Goal: Manage account settings

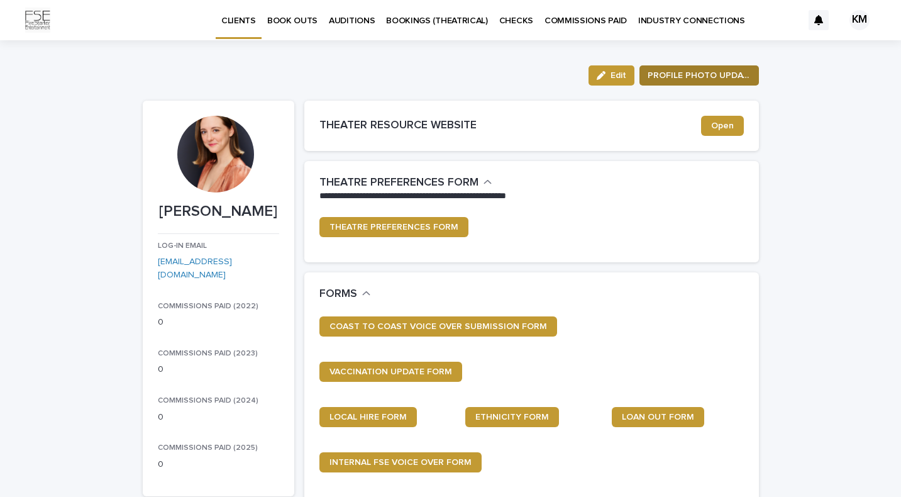
click at [742, 77] on span "PROFILE PHOTO UPDATE" at bounding box center [698, 75] width 103 height 13
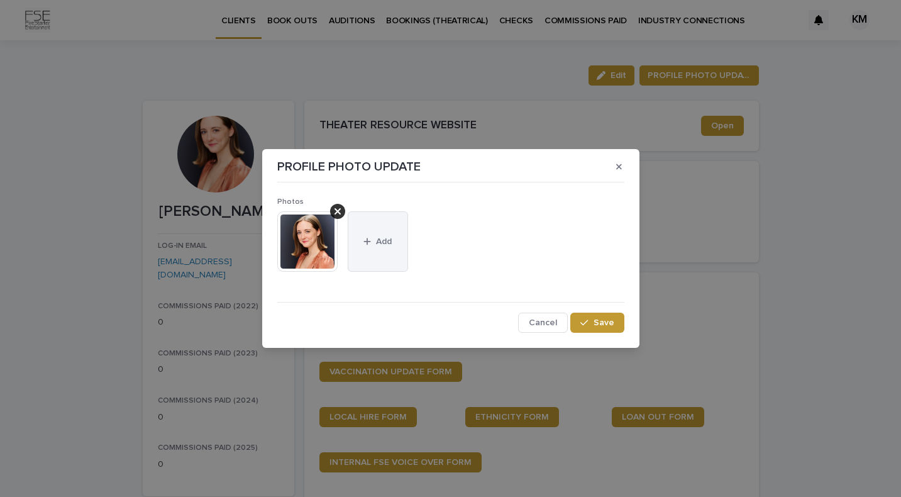
click at [371, 232] on button "Add" at bounding box center [378, 241] width 60 height 60
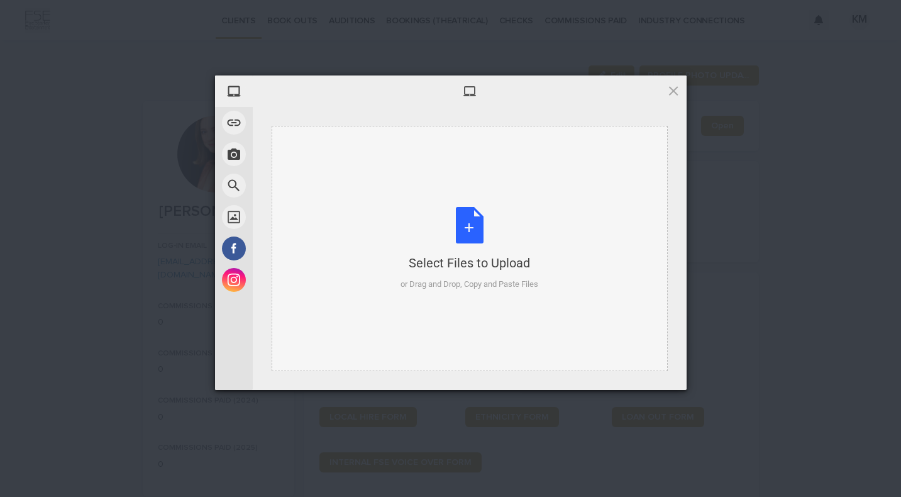
click at [460, 222] on div "Select Files to Upload or Drag and Drop, Copy and Paste Files" at bounding box center [469, 249] width 138 height 84
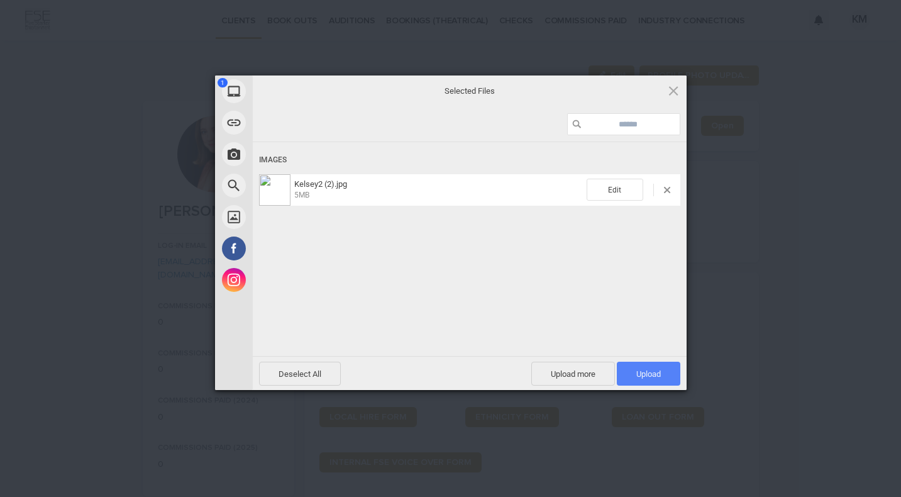
click at [640, 367] on span "Upload 1" at bounding box center [648, 373] width 63 height 24
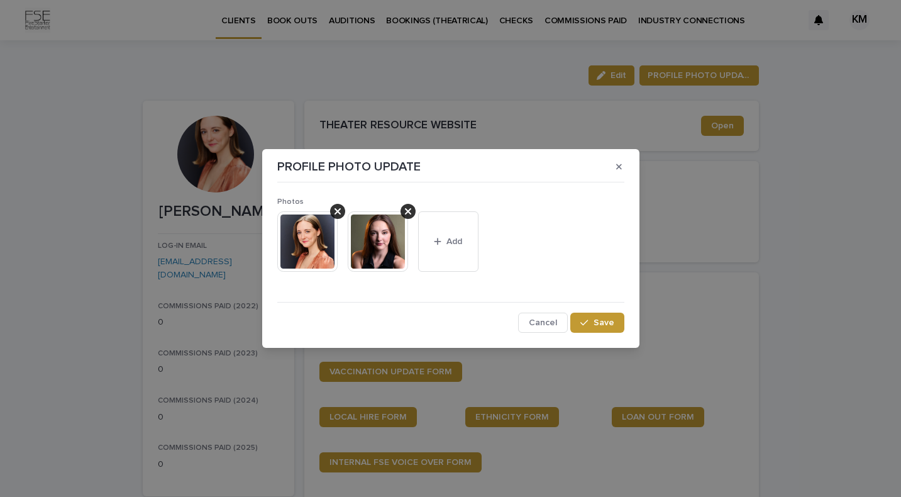
click at [376, 243] on img at bounding box center [378, 241] width 60 height 60
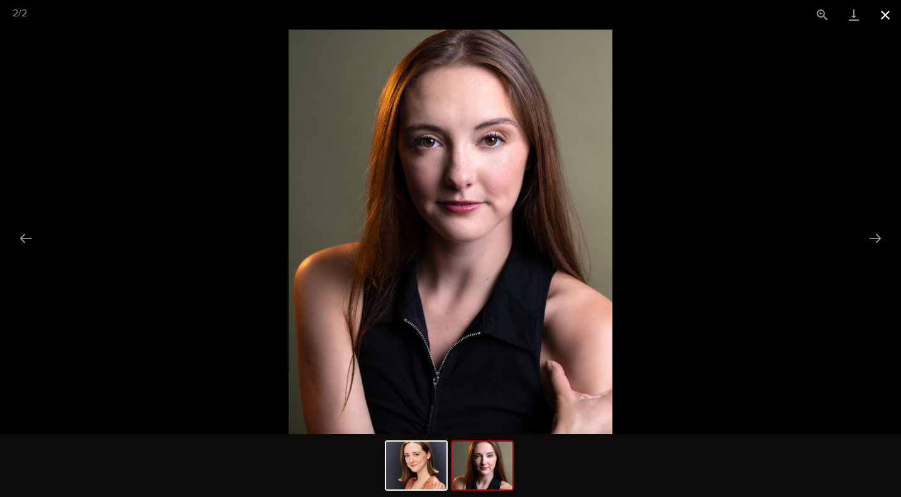
click at [886, 19] on button "Close gallery" at bounding box center [884, 15] width 31 height 30
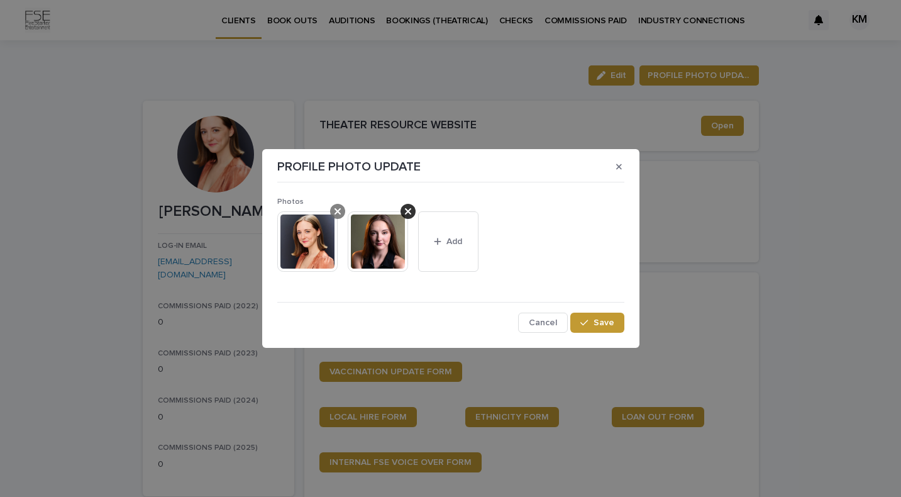
click at [338, 209] on icon at bounding box center [337, 211] width 6 height 10
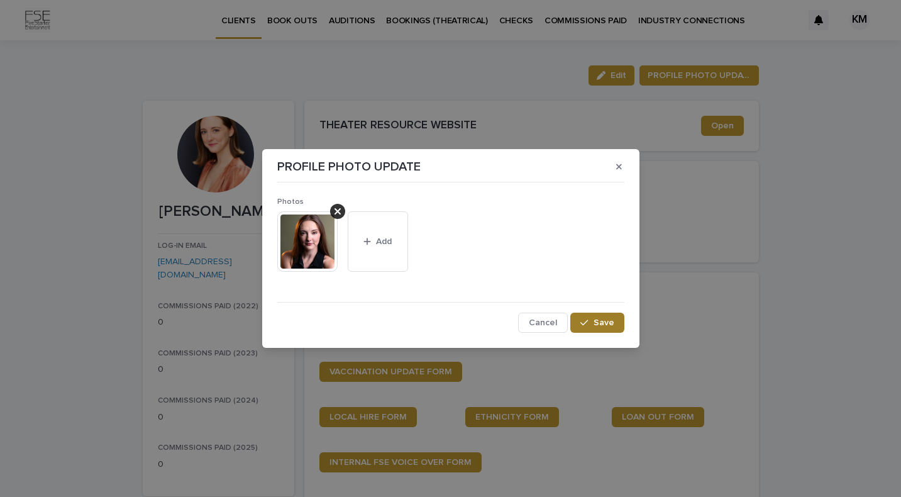
click at [610, 321] on span "Save" at bounding box center [603, 322] width 21 height 9
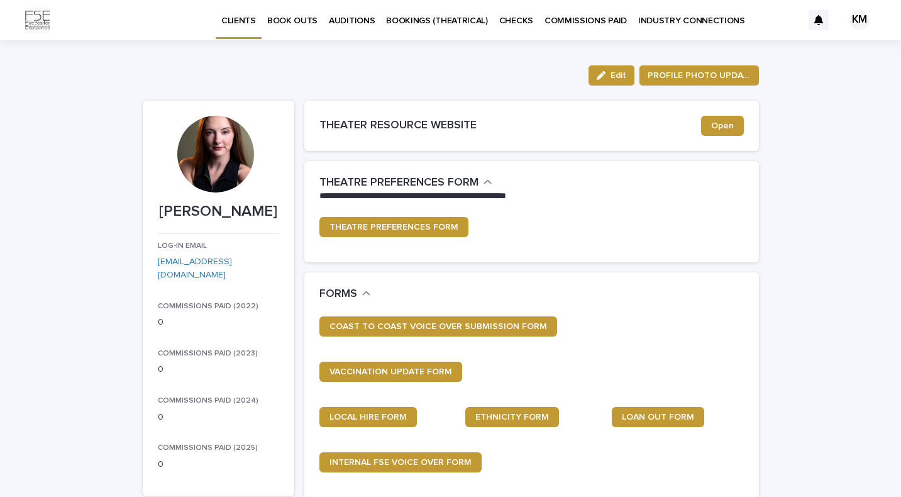
click at [224, 173] on div at bounding box center [215, 154] width 77 height 77
click at [206, 145] on div at bounding box center [215, 154] width 77 height 77
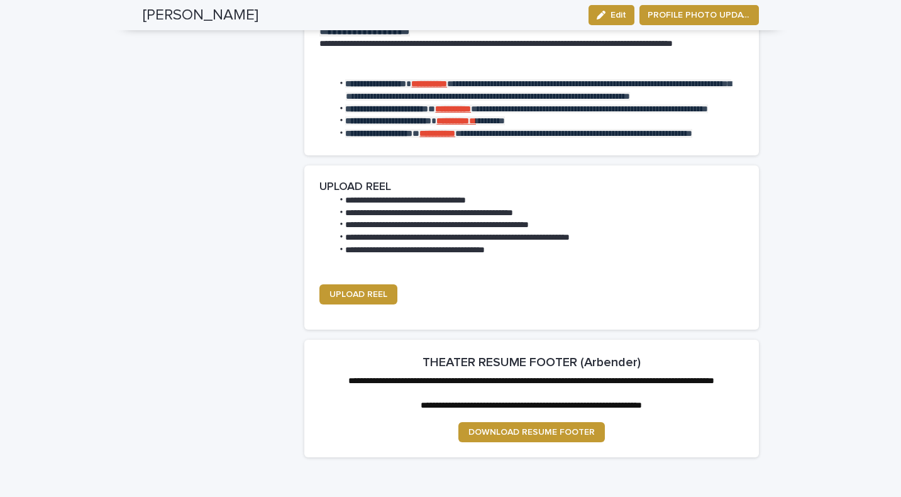
scroll to position [1539, 0]
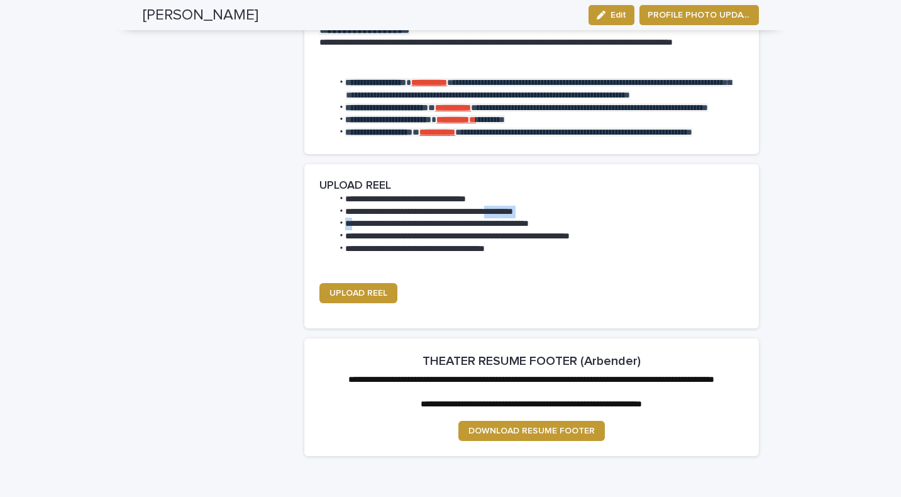
drag, startPoint x: 354, startPoint y: 244, endPoint x: 510, endPoint y: 237, distance: 156.1
click at [510, 237] on ul "**********" at bounding box center [528, 224] width 419 height 62
click at [515, 243] on li "**********" at bounding box center [535, 236] width 406 height 13
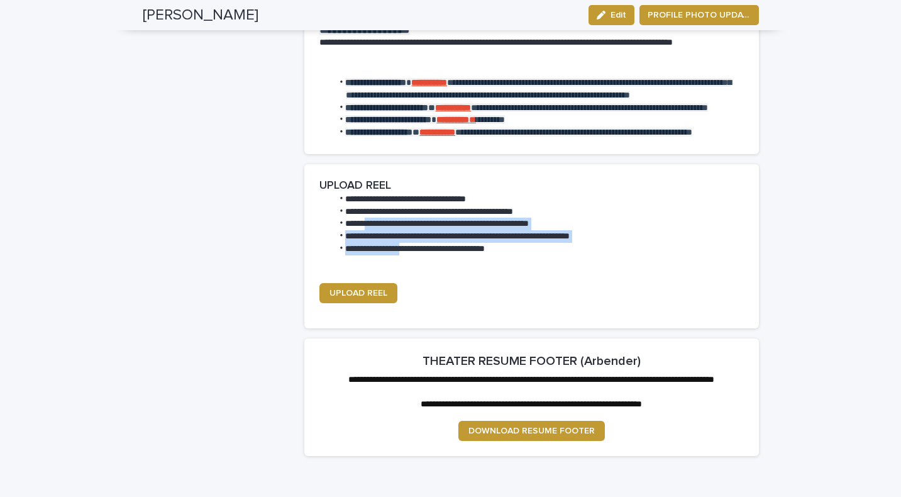
drag, startPoint x: 369, startPoint y: 251, endPoint x: 412, endPoint y: 270, distance: 47.3
click at [412, 255] on ul "**********" at bounding box center [528, 224] width 419 height 62
click at [412, 255] on li "**********" at bounding box center [535, 249] width 406 height 13
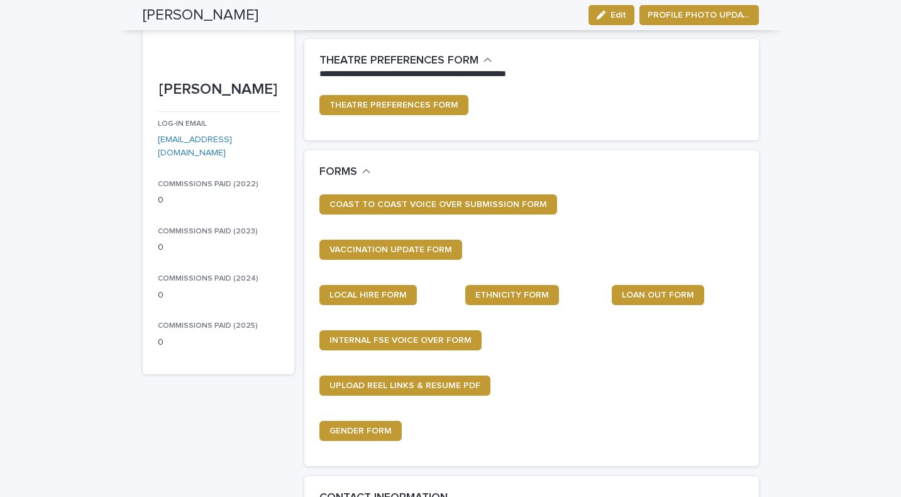
scroll to position [0, 0]
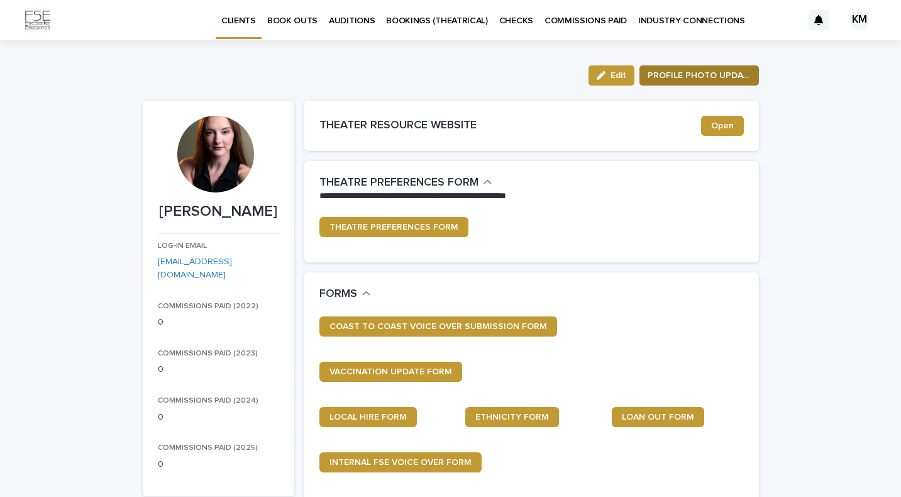
click at [712, 72] on span "PROFILE PHOTO UPDATE" at bounding box center [698, 75] width 103 height 13
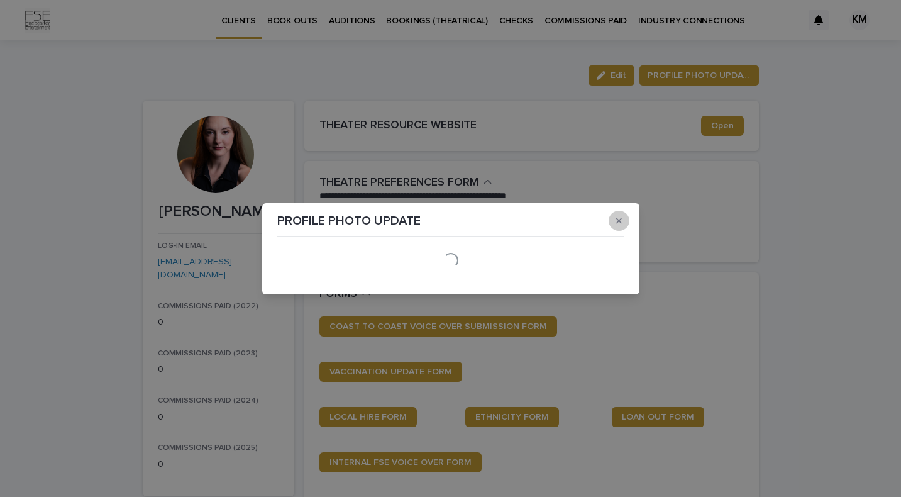
click at [620, 219] on icon "button" at bounding box center [619, 220] width 6 height 6
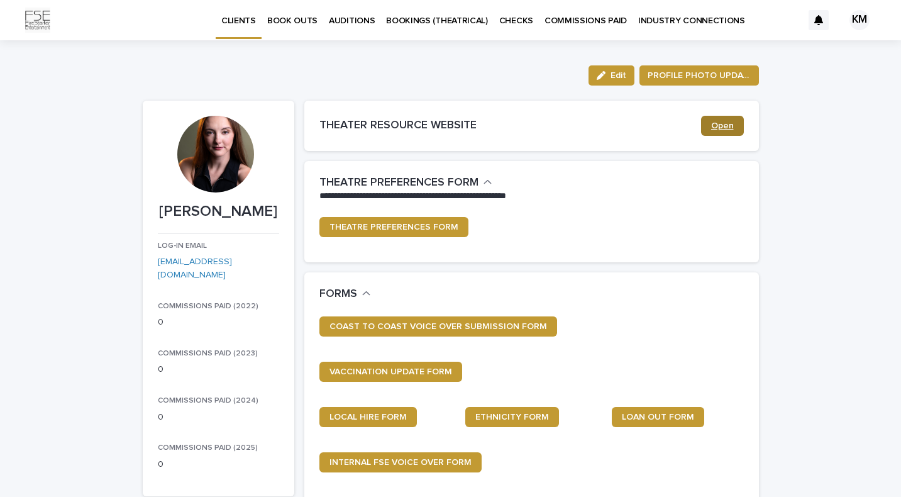
click at [739, 121] on link "Open" at bounding box center [722, 126] width 43 height 20
